Goal: Task Accomplishment & Management: Manage account settings

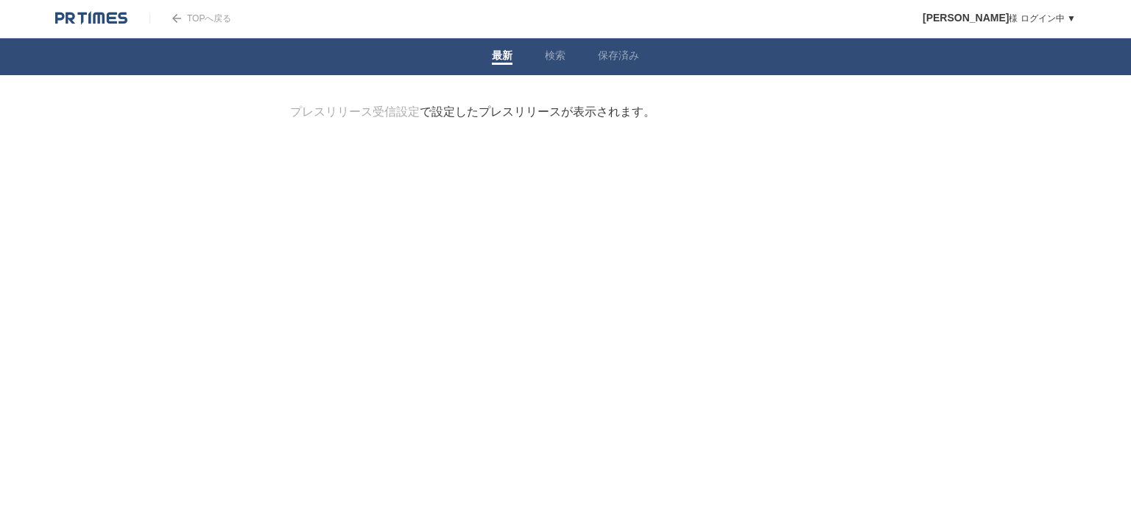
click at [492, 60] on link "最新" at bounding box center [502, 56] width 21 height 15
click at [186, 15] on link "TOPへ戻る" at bounding box center [190, 18] width 82 height 10
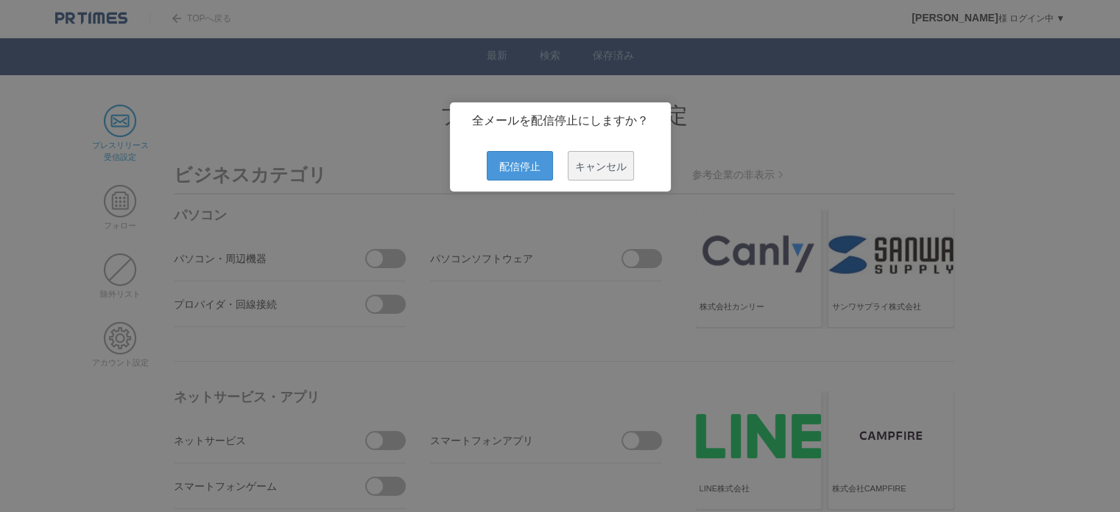
click at [514, 169] on span "配信停止" at bounding box center [520, 165] width 66 height 29
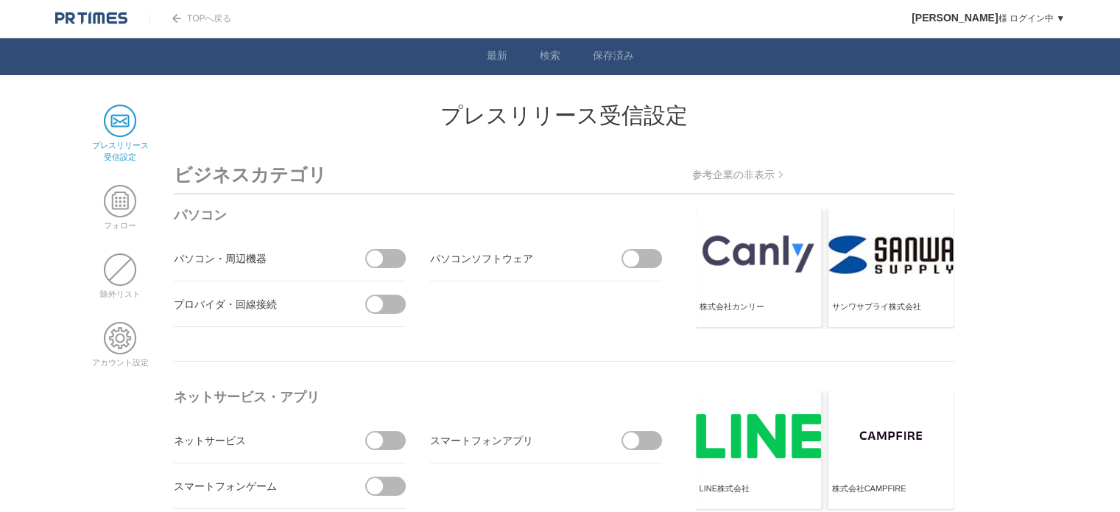
click at [82, 11] on img at bounding box center [91, 18] width 72 height 15
